Goal: Task Accomplishment & Management: Use online tool/utility

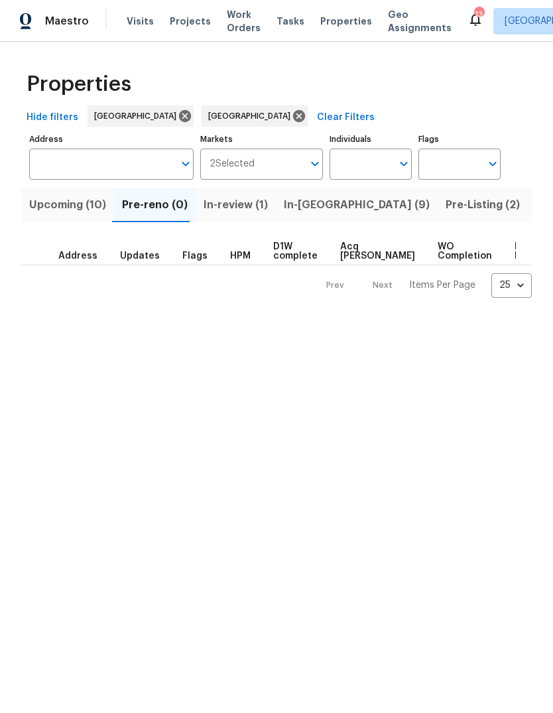
click at [299, 205] on span "In-[GEOGRAPHIC_DATA] (9)" at bounding box center [357, 205] width 146 height 19
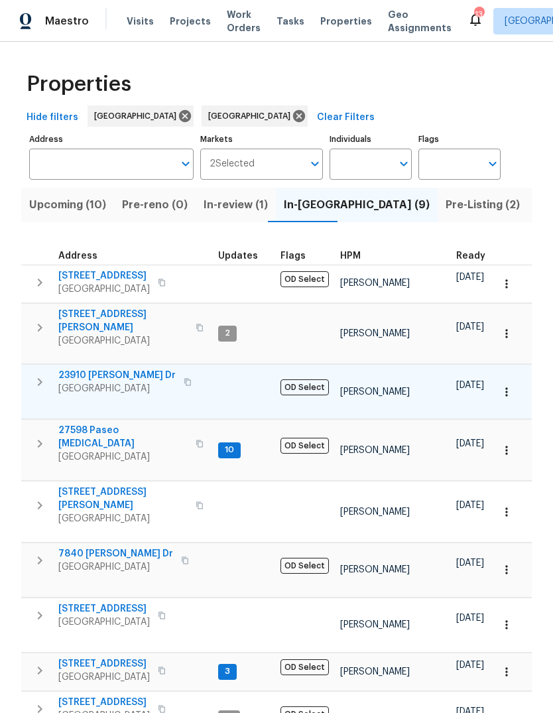
click at [184, 379] on icon "button" at bounding box center [187, 382] width 7 height 7
click at [507, 388] on icon "button" at bounding box center [507, 392] width 2 height 9
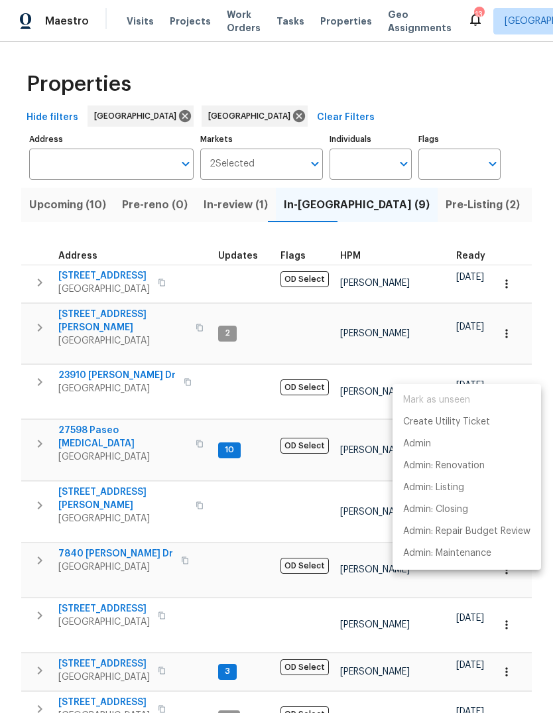
click at [84, 363] on div at bounding box center [276, 356] width 553 height 713
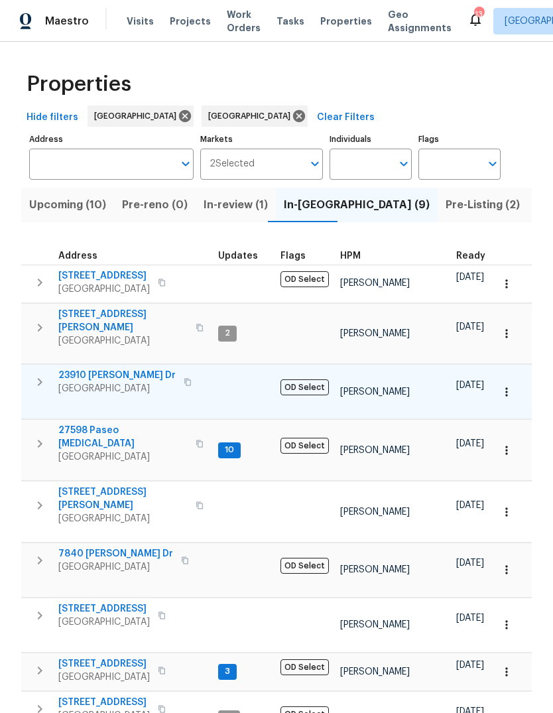
click at [99, 369] on span "23910 [PERSON_NAME] Dr" at bounding box center [116, 375] width 117 height 13
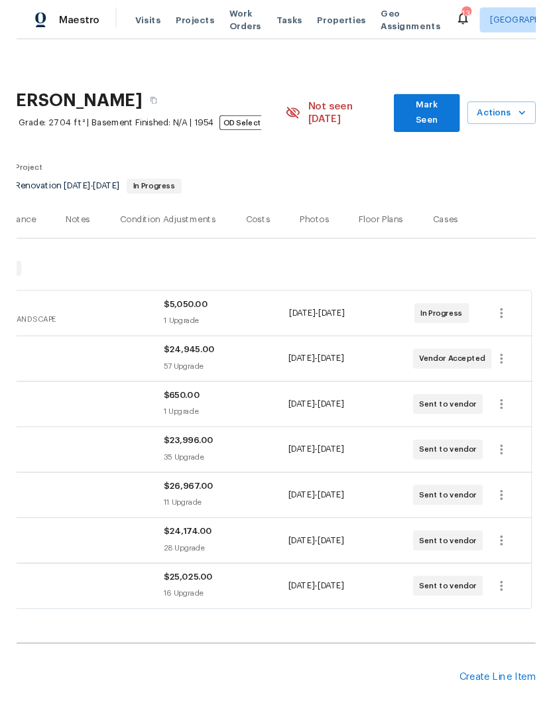
scroll to position [0, 196]
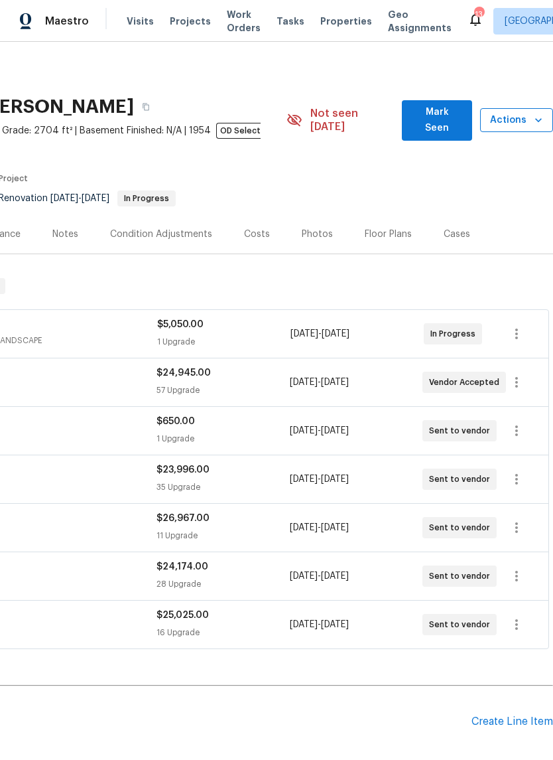
click at [510, 117] on span "Actions" at bounding box center [517, 120] width 52 height 17
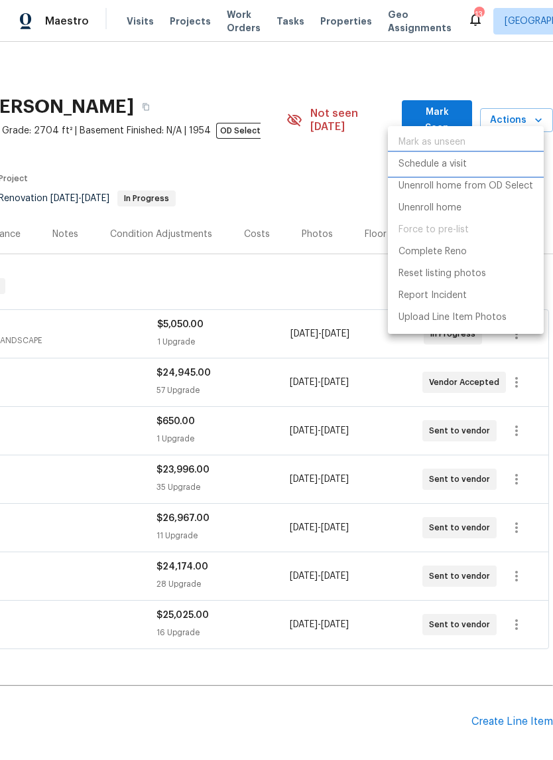
click at [456, 163] on p "Schedule a visit" at bounding box center [433, 164] width 68 height 14
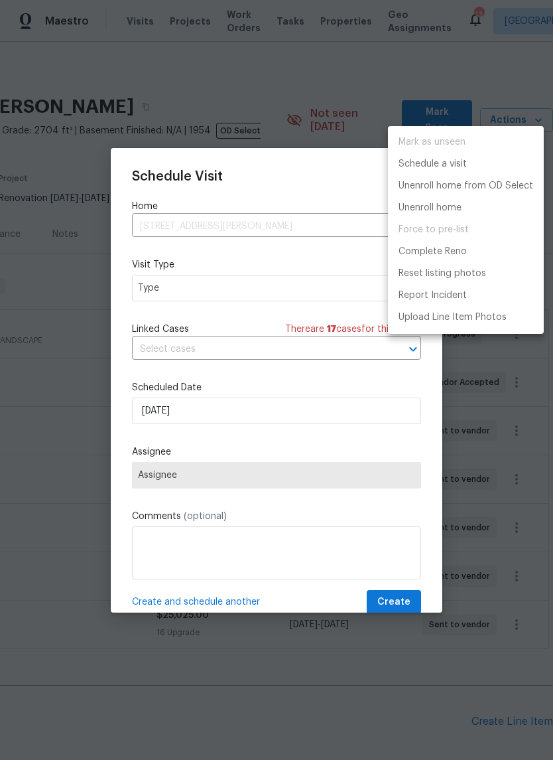
click at [273, 348] on div at bounding box center [276, 380] width 553 height 760
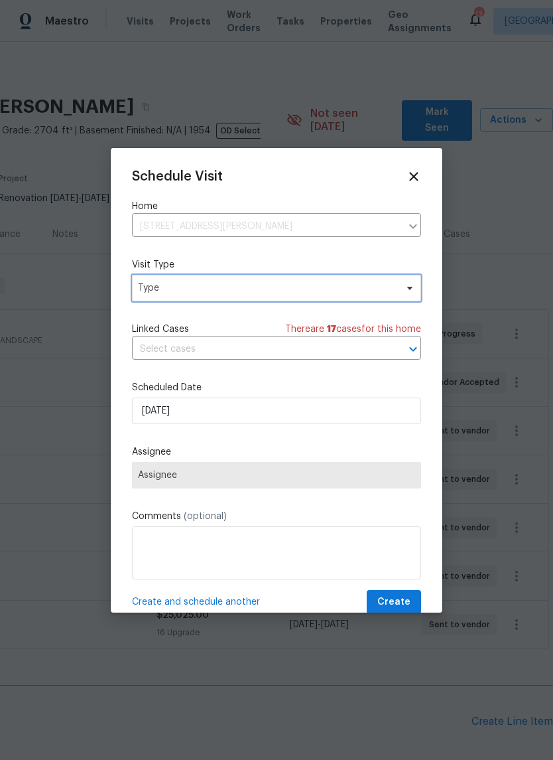
click at [268, 285] on span "Type" at bounding box center [267, 287] width 258 height 13
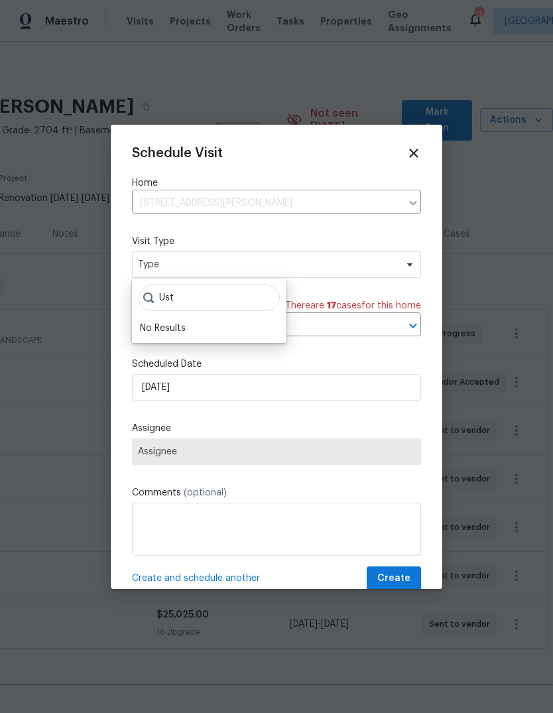
click at [222, 327] on div "No Results" at bounding box center [209, 328] width 147 height 19
click at [229, 302] on input "Ust" at bounding box center [209, 298] width 141 height 27
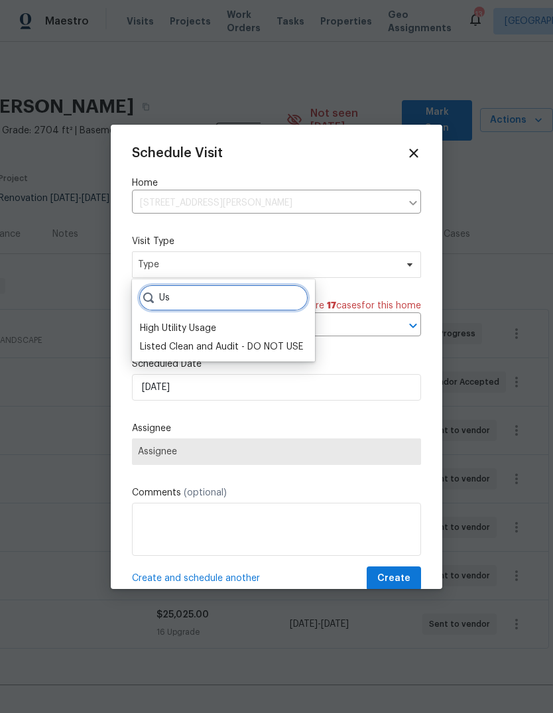
type input "U"
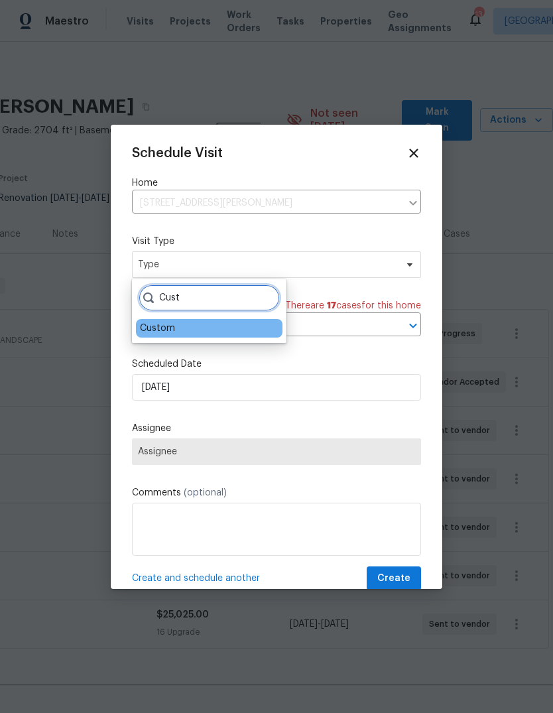
type input "Cust"
click at [209, 326] on div "Custom" at bounding box center [209, 328] width 147 height 19
click at [197, 325] on div "Custom" at bounding box center [209, 328] width 147 height 19
click at [171, 332] on div "Custom" at bounding box center [157, 328] width 35 height 13
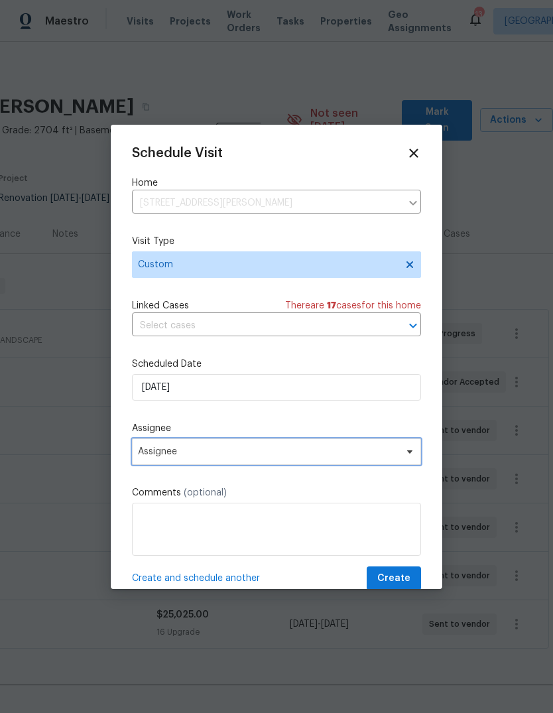
click at [242, 455] on span "Assignee" at bounding box center [268, 452] width 260 height 11
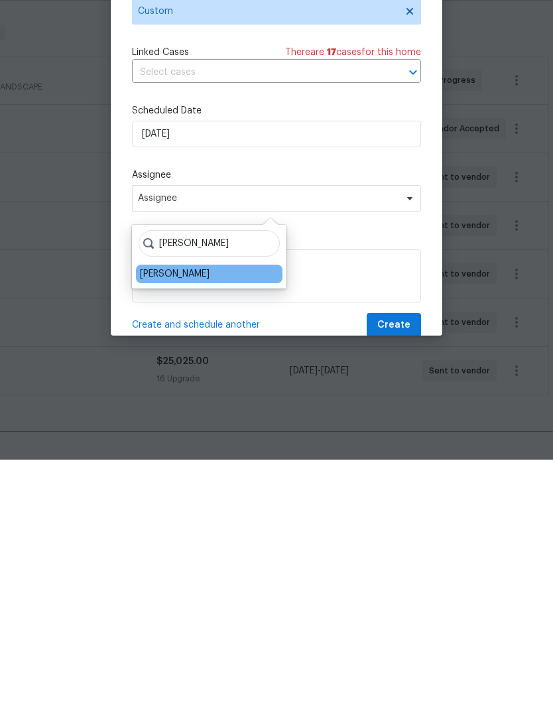
type input "Pablo"
click at [159, 521] on div "[PERSON_NAME]" at bounding box center [175, 527] width 70 height 13
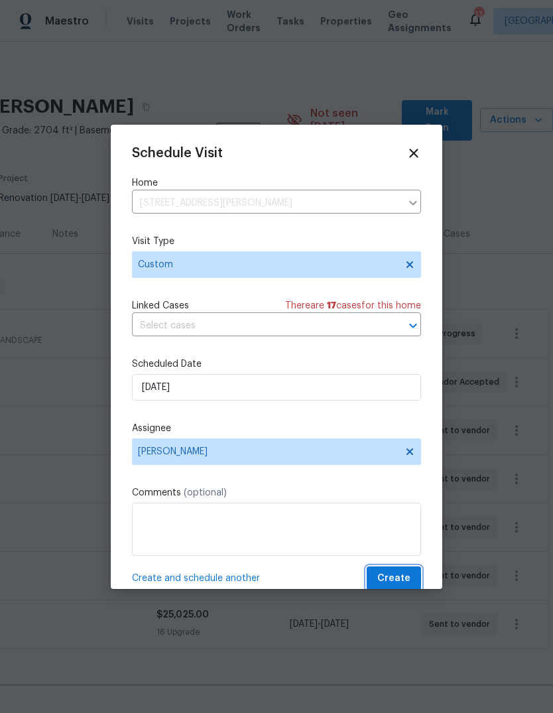
click at [405, 583] on span "Create" at bounding box center [394, 579] width 33 height 17
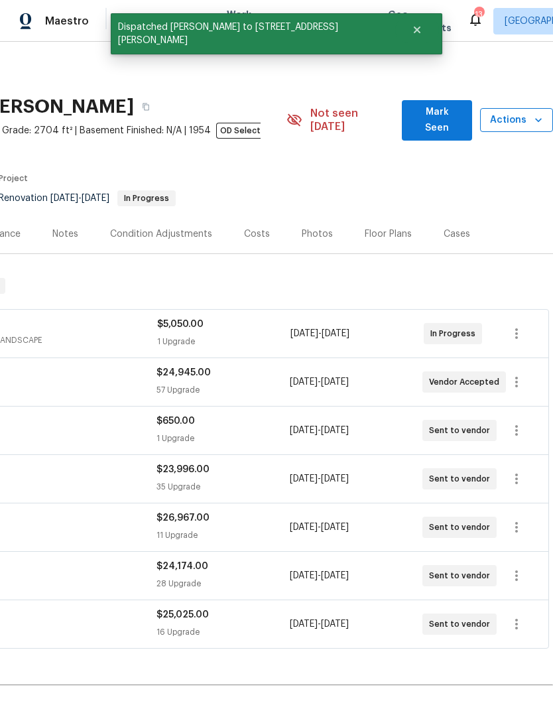
click at [522, 108] on button "Actions" at bounding box center [516, 120] width 73 height 25
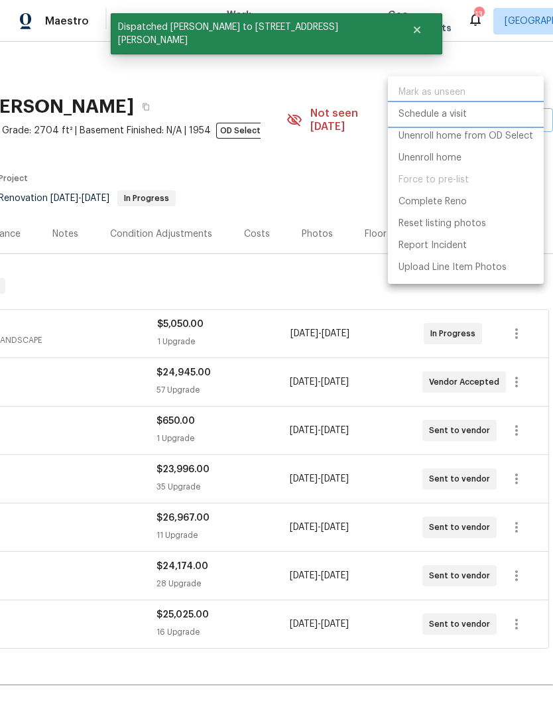
click at [451, 121] on li "Schedule a visit" at bounding box center [466, 115] width 156 height 22
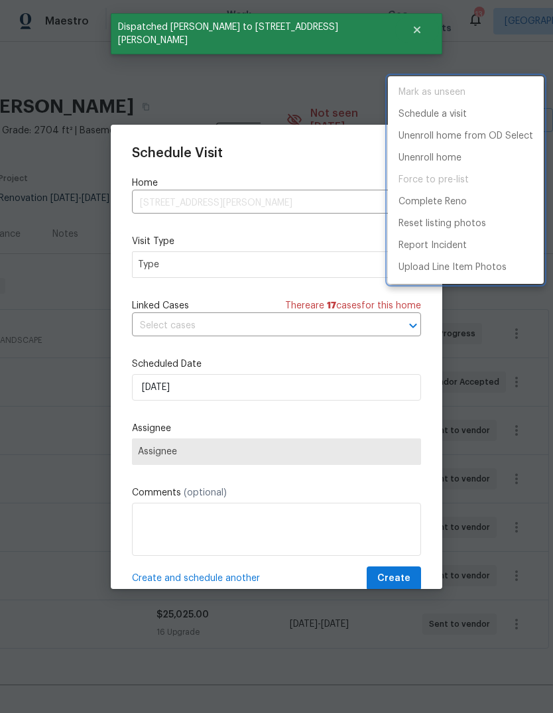
click at [161, 261] on div at bounding box center [276, 356] width 553 height 713
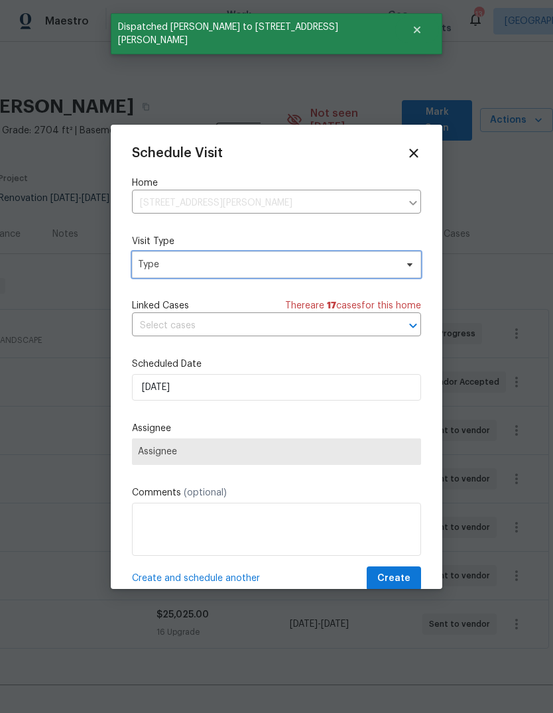
click at [162, 266] on span "Type" at bounding box center [267, 264] width 258 height 13
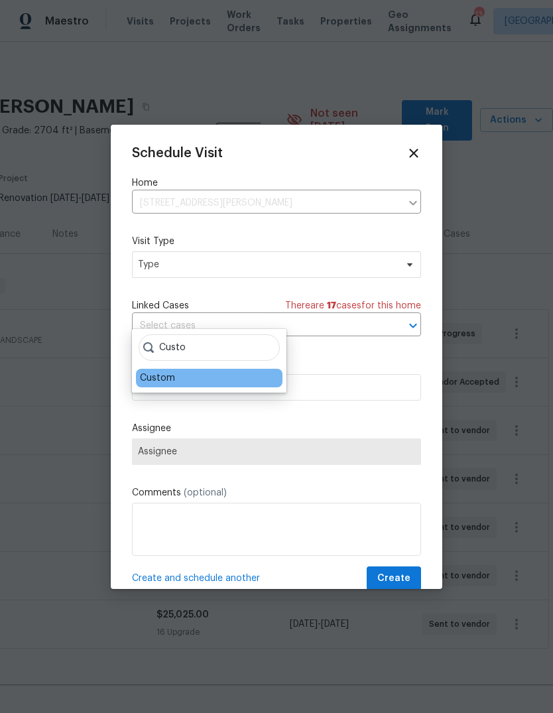
type input "Custo"
click at [166, 372] on div "Custom" at bounding box center [157, 378] width 35 height 13
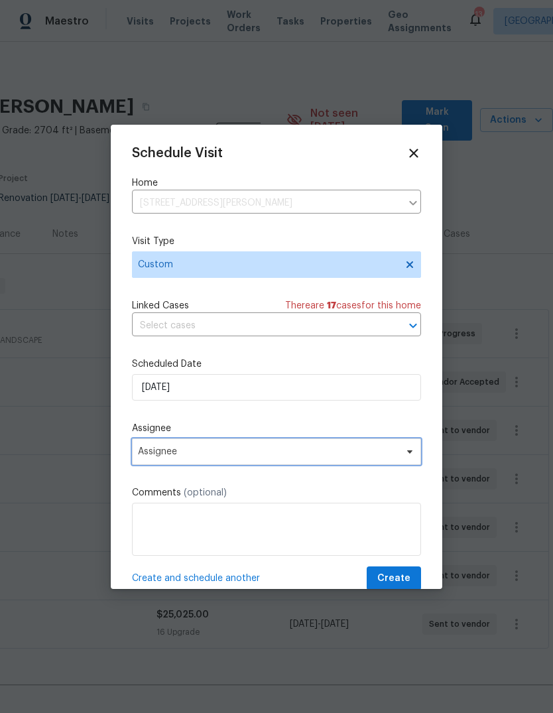
click at [154, 451] on span "Assignee" at bounding box center [268, 452] width 260 height 11
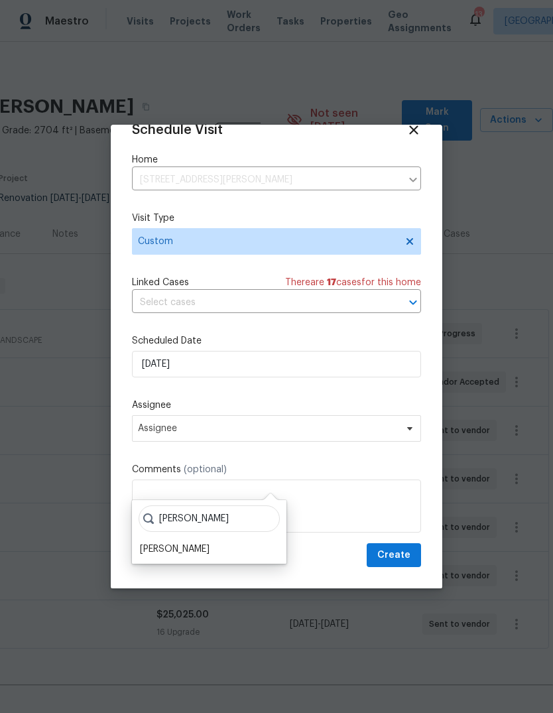
scroll to position [26, 0]
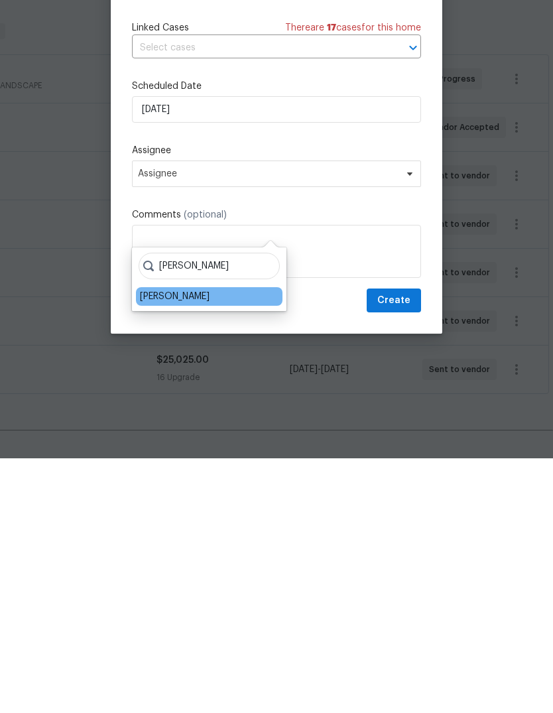
type input "Eric"
click at [180, 545] on div "Eric Ramirez" at bounding box center [175, 551] width 70 height 13
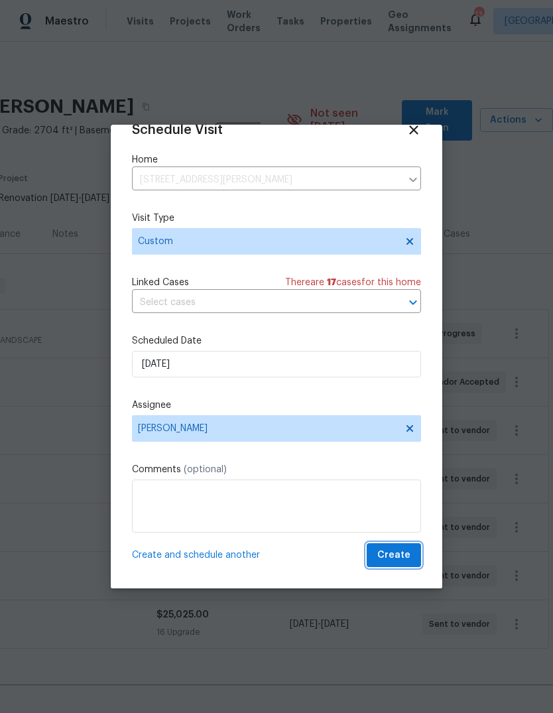
click at [408, 555] on span "Create" at bounding box center [394, 555] width 33 height 17
